Goal: Information Seeking & Learning: Learn about a topic

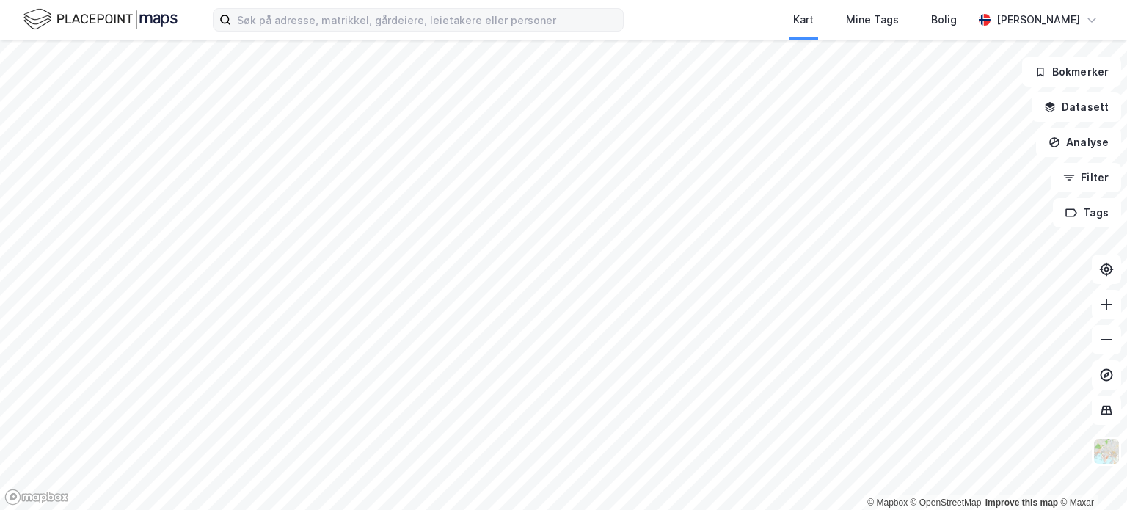
click at [570, 12] on div "Kart Mine Tags Bolig Runar Brøske © Mapbox © OpenStreetMap Improve this map © M…" at bounding box center [563, 255] width 1127 height 510
click at [1095, 172] on button "Filter" at bounding box center [1086, 177] width 70 height 29
click at [255, 19] on input at bounding box center [427, 20] width 392 height 22
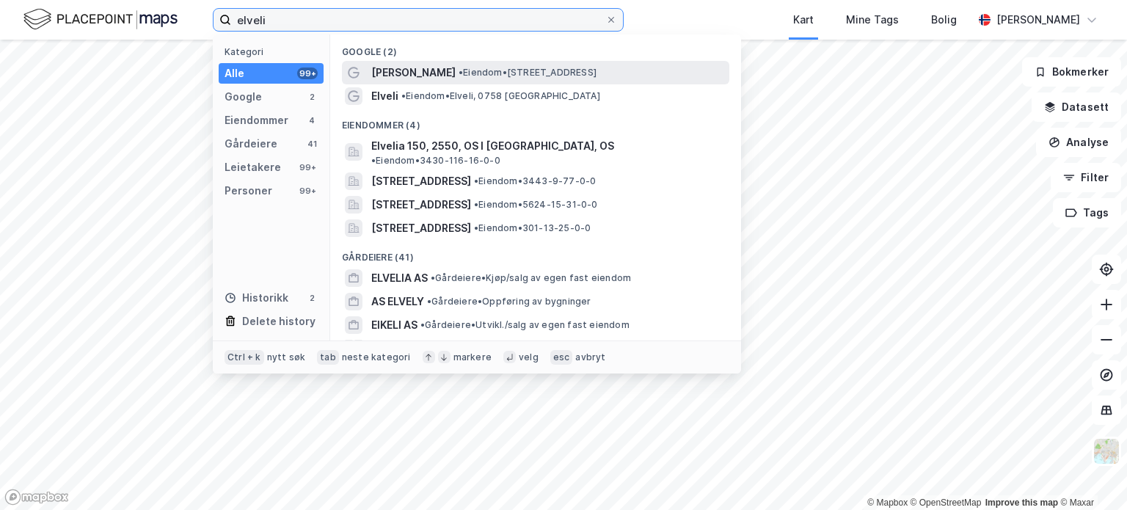
type input "elveli"
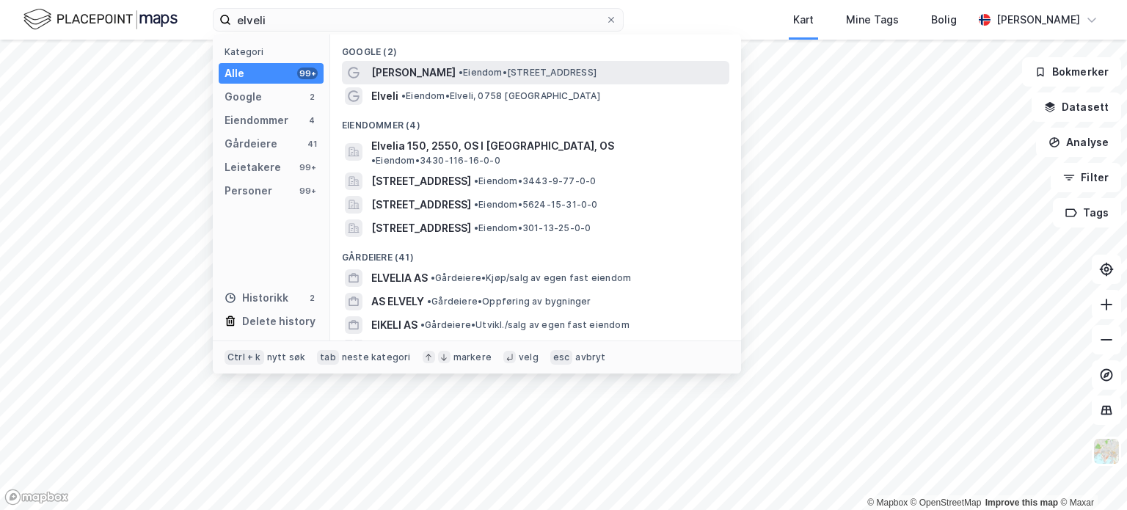
click at [459, 70] on span "• Eiendom • [STREET_ADDRESS]" at bounding box center [528, 73] width 138 height 12
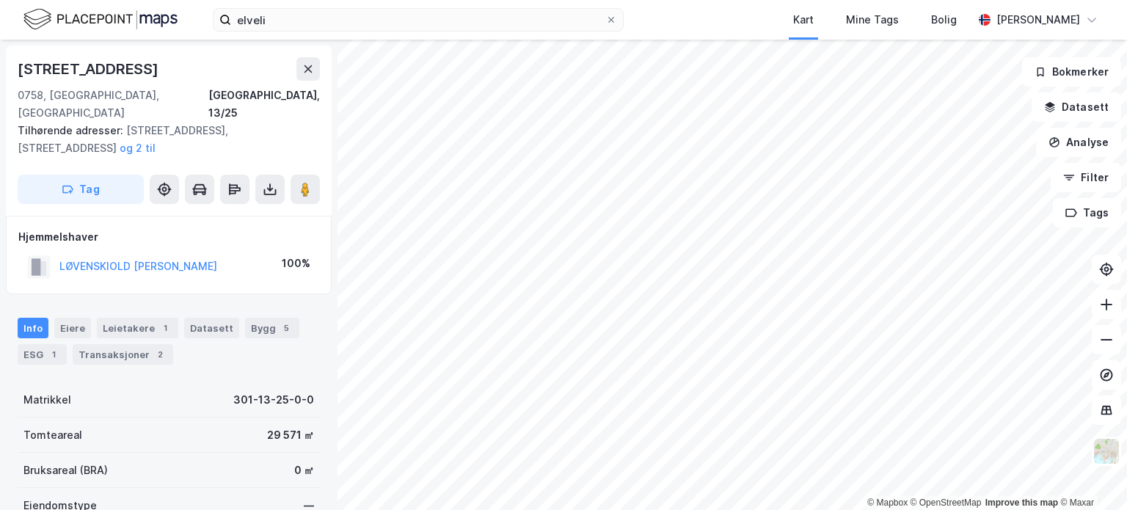
click at [515, 0] on html "elveli Kart Mine Tags Bolig [PERSON_NAME] © Mapbox © OpenStreetMap Improve this…" at bounding box center [563, 255] width 1127 height 510
click at [429, 0] on html "elveli Kart Mine Tags Bolig [PERSON_NAME] © Mapbox © OpenStreetMap Improve this…" at bounding box center [563, 255] width 1127 height 510
click at [377, 0] on html "elveli Kart Mine Tags Bolig [PERSON_NAME] © Mapbox © OpenStreetMap Improve this…" at bounding box center [563, 255] width 1127 height 510
click at [495, 0] on html "elveli Kart Mine Tags Bolig [PERSON_NAME] © Mapbox © OpenStreetMap Improve this…" at bounding box center [563, 255] width 1127 height 510
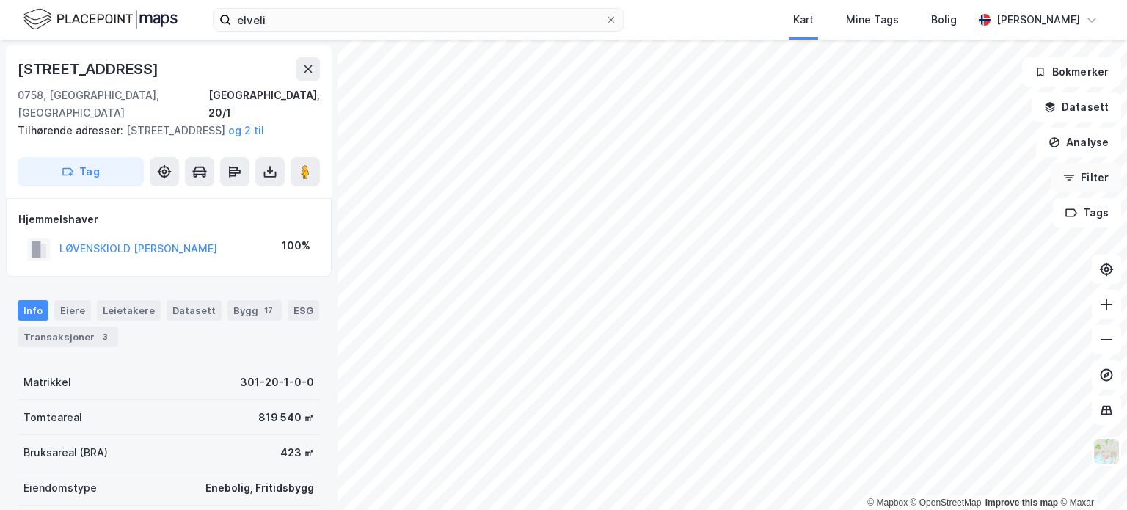
click at [1083, 170] on button "Filter" at bounding box center [1086, 177] width 70 height 29
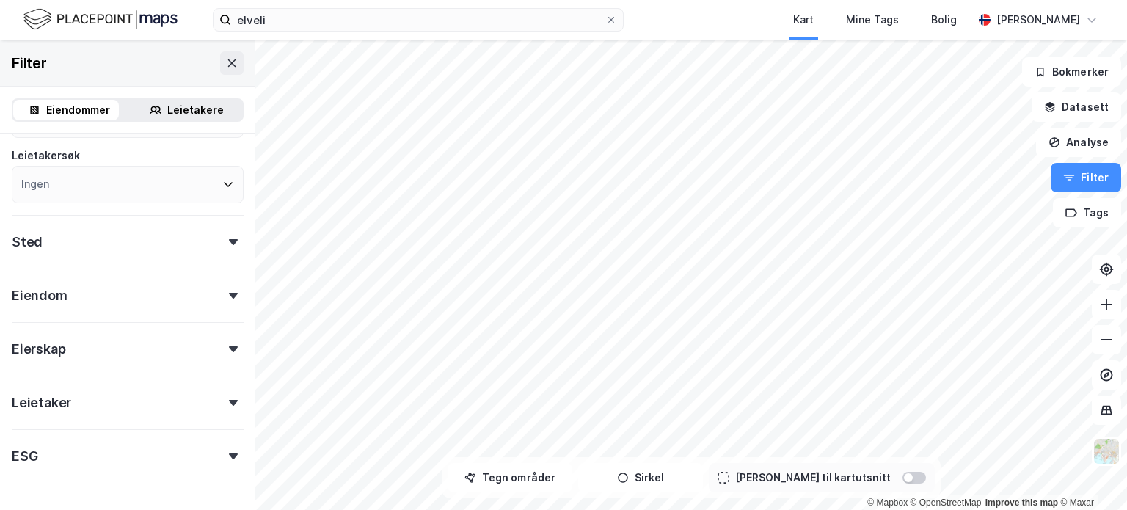
scroll to position [186, 0]
click at [37, 307] on div "Eiendom" at bounding box center [128, 288] width 232 height 42
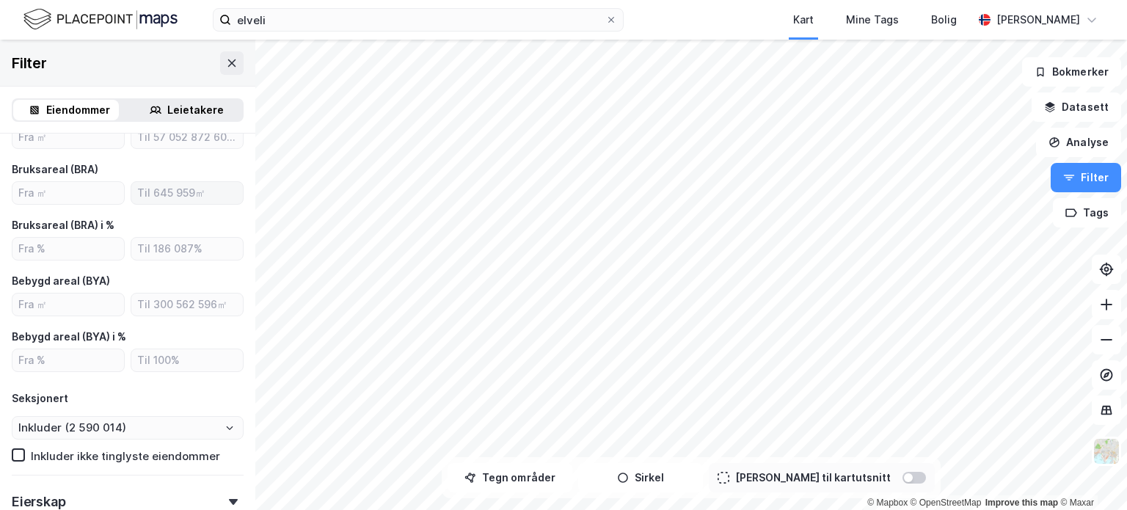
scroll to position [404, 0]
click at [1099, 343] on icon at bounding box center [1106, 339] width 15 height 15
click at [1105, 301] on icon at bounding box center [1106, 304] width 15 height 15
click at [1104, 299] on icon at bounding box center [1106, 304] width 15 height 15
click at [1103, 346] on icon at bounding box center [1106, 339] width 15 height 15
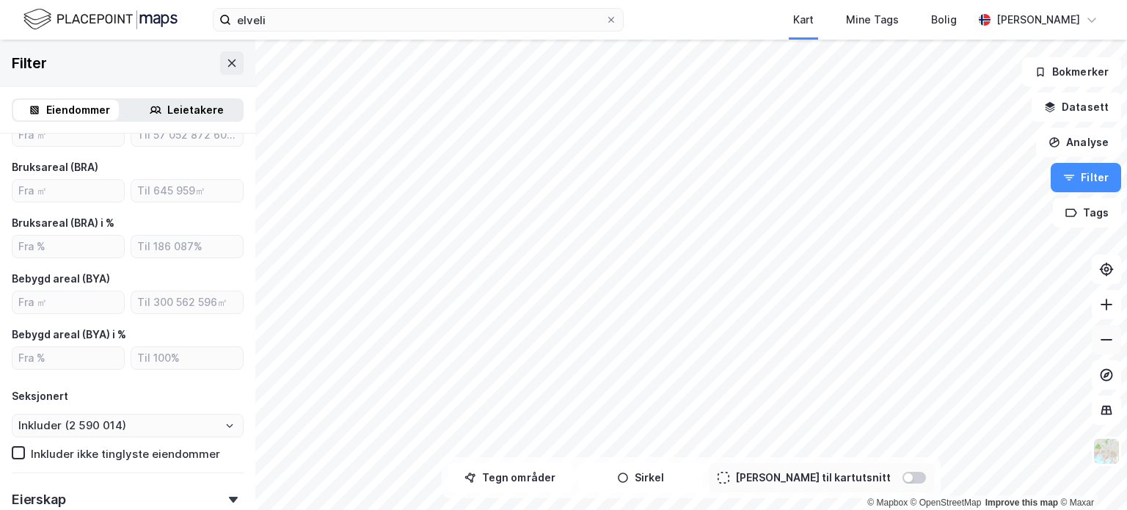
click at [1103, 346] on icon at bounding box center [1106, 339] width 15 height 15
click at [1110, 307] on icon at bounding box center [1106, 304] width 15 height 15
